Goal: Communication & Community: Answer question/provide support

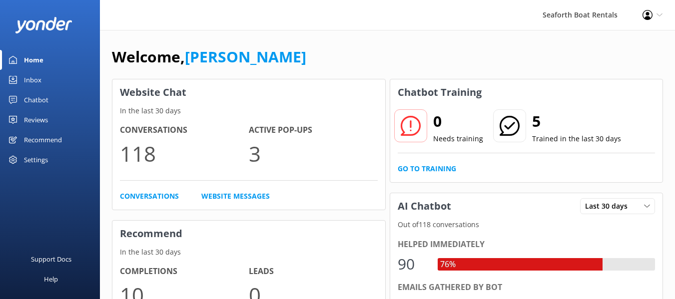
click at [24, 80] on div "Inbox" at bounding box center [32, 80] width 17 height 20
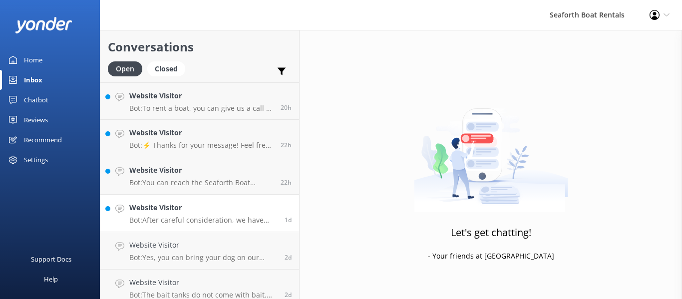
click at [231, 203] on h4 "Website Visitor" at bounding box center [203, 207] width 148 height 11
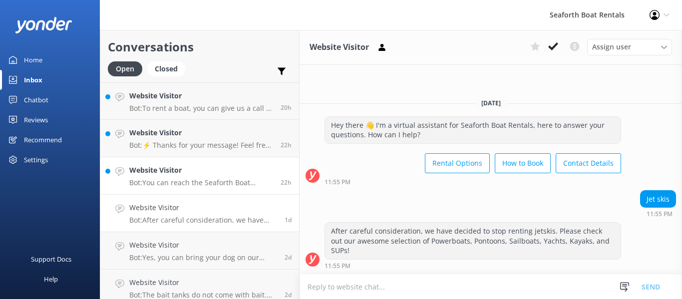
click at [224, 175] on h4 "Website Visitor" at bounding box center [201, 170] width 144 height 11
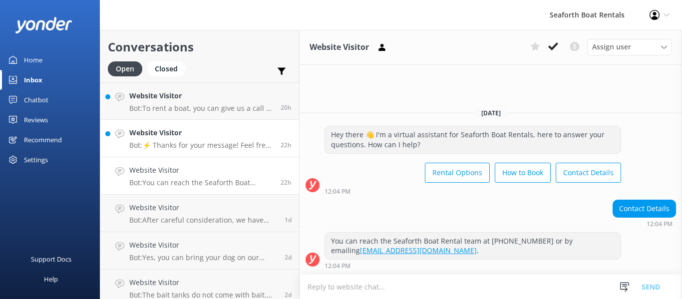
click at [229, 142] on p "Bot: ⚡ Thanks for your message! Feel free to keep chatting — our automated FAQ …" at bounding box center [201, 145] width 144 height 9
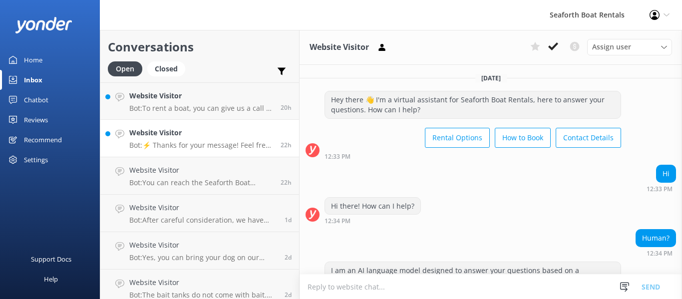
scroll to position [163, 0]
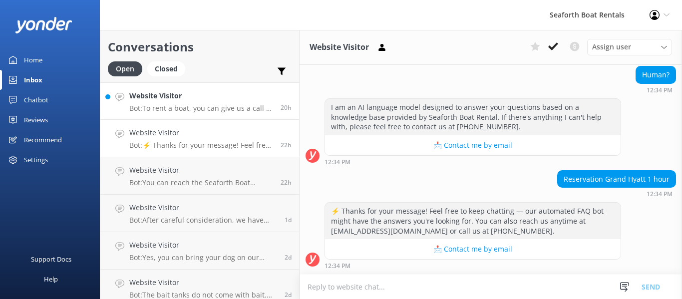
click at [230, 98] on h4 "Website Visitor" at bounding box center [201, 95] width 144 height 11
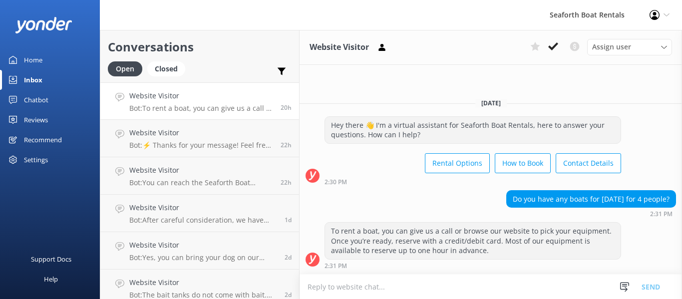
click at [211, 32] on div "Conversations Open Closed Important Converted Assigned to me Unassigned" at bounding box center [199, 56] width 199 height 52
